Goal: Browse casually

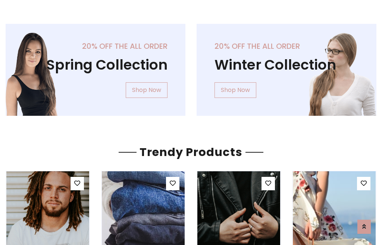
scroll to position [38, 0]
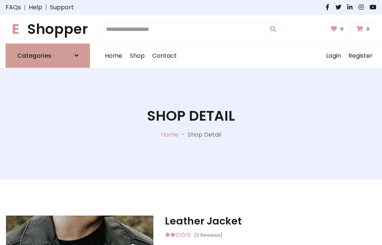
click at [48, 29] on h1 "E Shopper" at bounding box center [48, 29] width 84 height 17
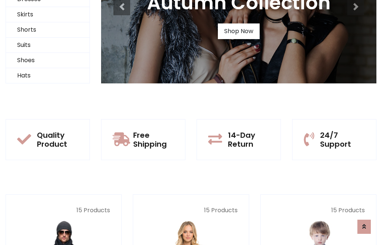
scroll to position [72, 0]
